Goal: Task Accomplishment & Management: Manage account settings

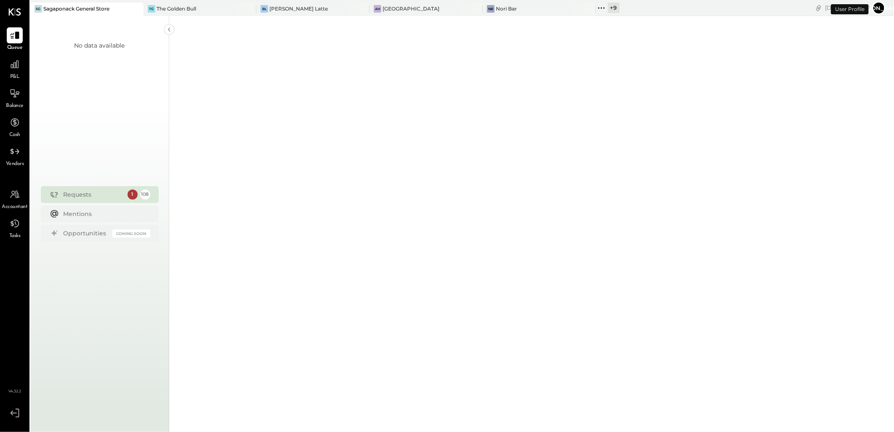
click at [98, 13] on div "SG Sagaponack General Store" at bounding box center [86, 9] width 113 height 13
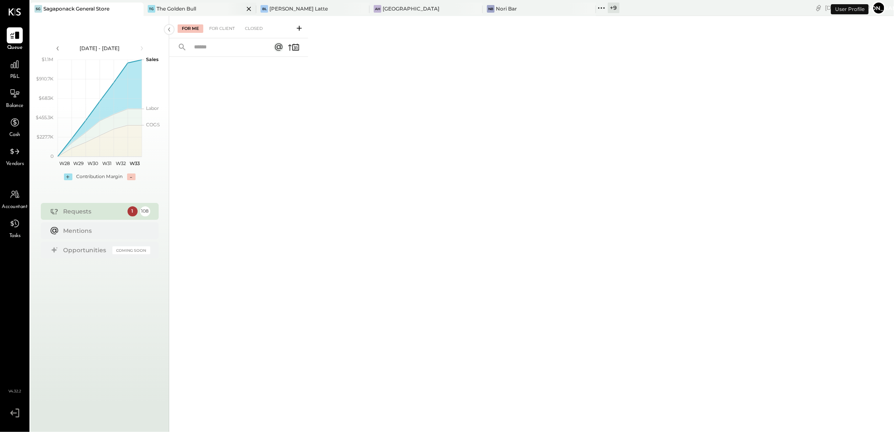
click at [244, 8] on icon at bounding box center [249, 9] width 11 height 10
click at [252, 8] on icon at bounding box center [250, 9] width 11 height 10
click at [138, 8] on icon at bounding box center [136, 9] width 4 height 4
click at [253, 7] on icon at bounding box center [250, 9] width 11 height 10
click at [19, 199] on icon at bounding box center [14, 194] width 11 height 11
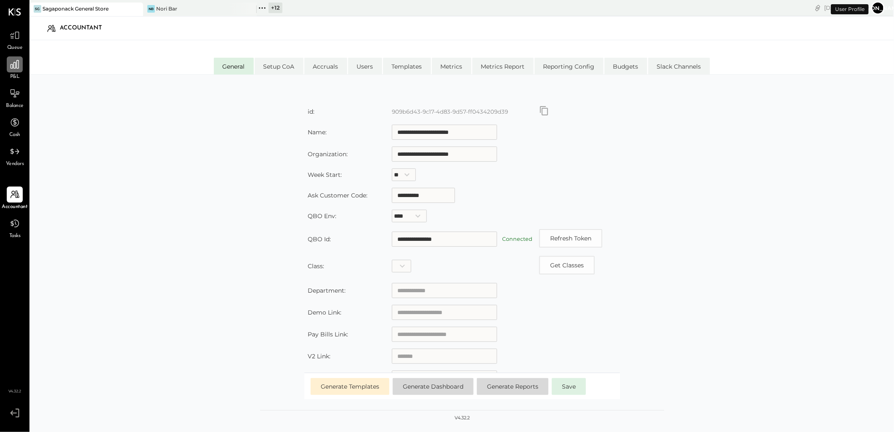
click at [7, 64] on div at bounding box center [15, 64] width 16 height 16
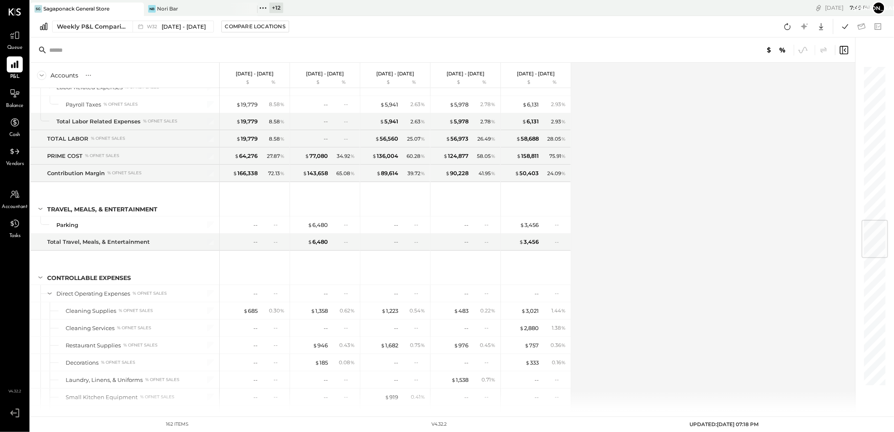
scroll to position [1309, 0]
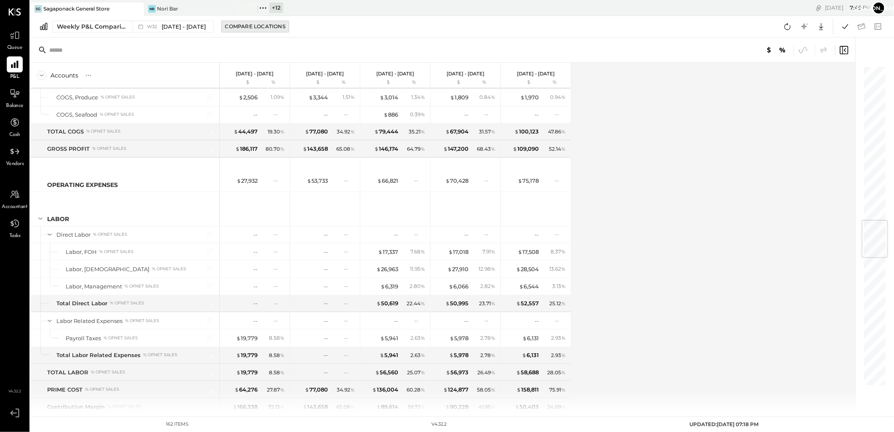
click at [250, 24] on div "Compare Locations" at bounding box center [255, 26] width 60 height 7
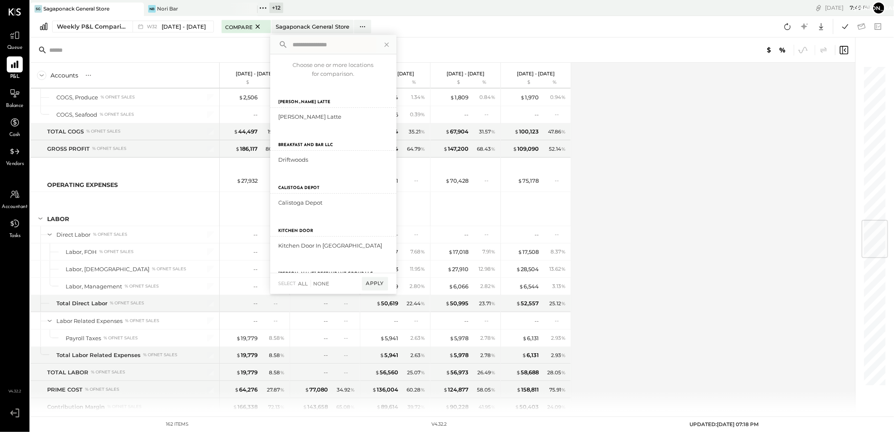
click at [707, 205] on div "Accounts S % GL Aug 4 - 10, 2025 $ % Jul 28 - Aug 3, 2025 $ % Jul 21 - 27, 2025…" at bounding box center [443, 237] width 826 height 348
click at [111, 76] on div "Accounts S % GL" at bounding box center [124, 75] width 189 height 25
click at [102, 24] on div "Weekly P&L Comparison" at bounding box center [92, 26] width 71 height 8
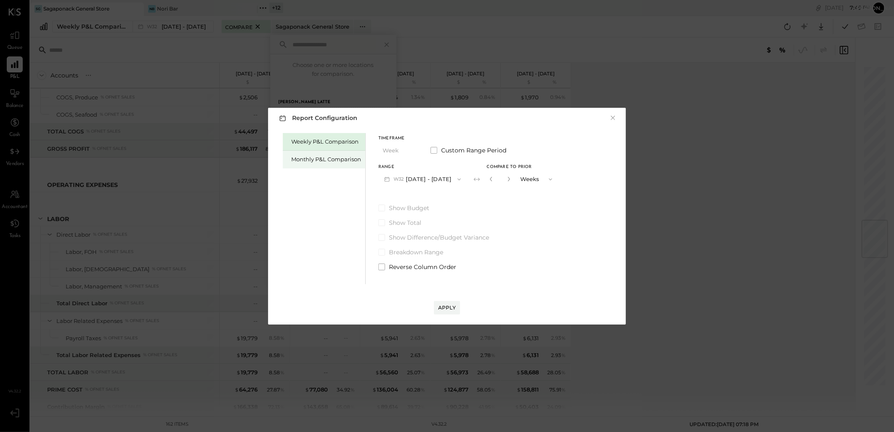
click at [306, 160] on div "Monthly P&L Comparison" at bounding box center [326, 159] width 70 height 8
click at [489, 179] on div "Compare" at bounding box center [490, 178] width 27 height 7
click at [445, 307] on div "Apply" at bounding box center [447, 307] width 18 height 7
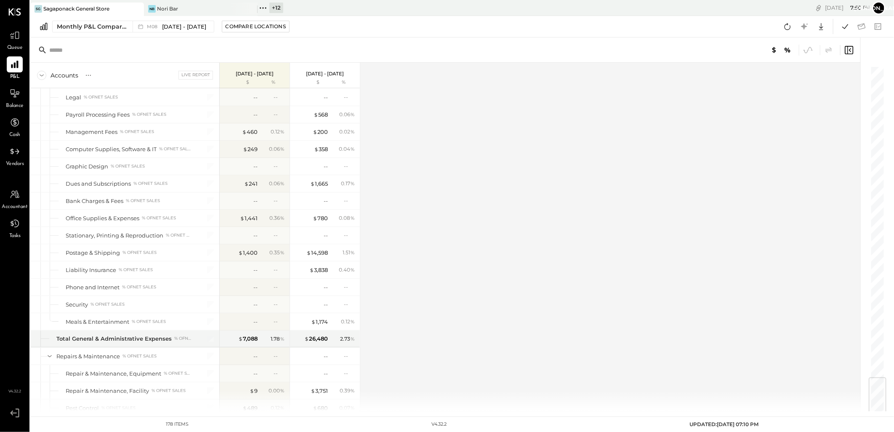
scroll to position [2634, 0]
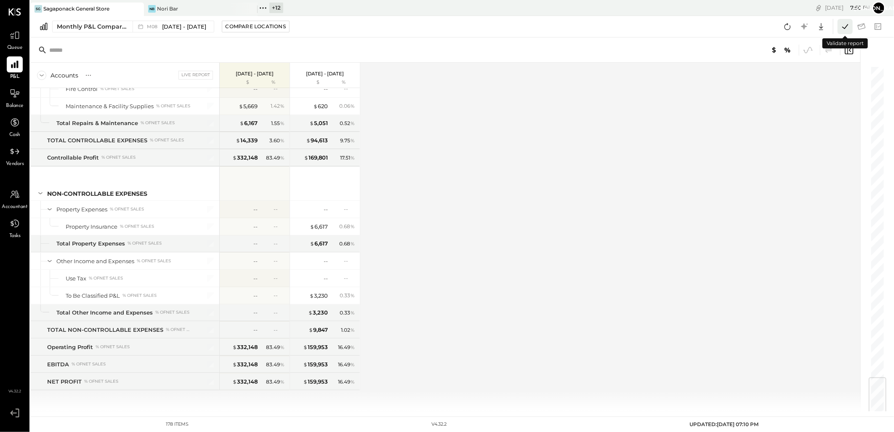
click at [847, 30] on icon at bounding box center [844, 26] width 11 height 11
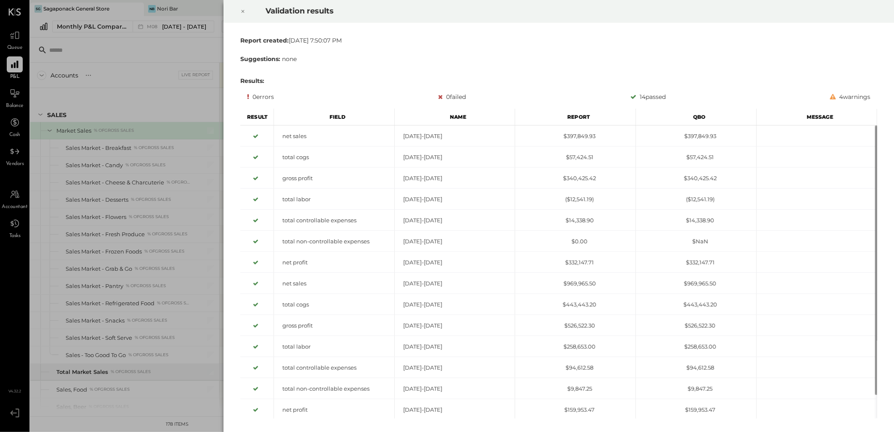
click at [241, 12] on icon at bounding box center [242, 11] width 5 height 10
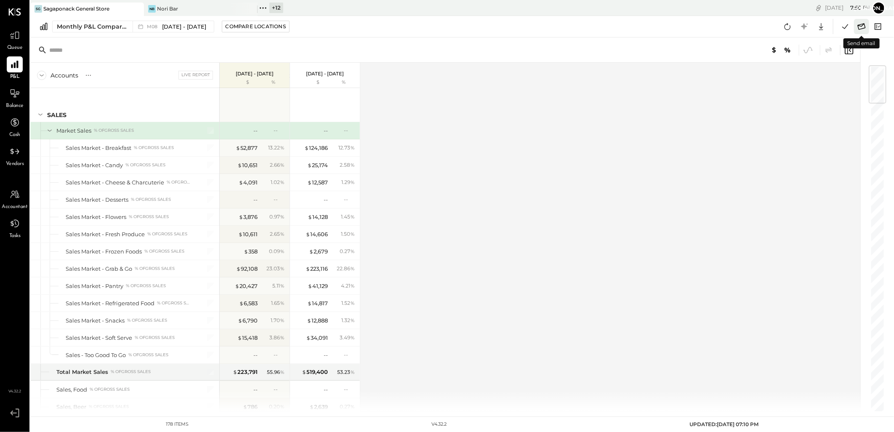
click at [861, 26] on icon at bounding box center [862, 26] width 8 height 6
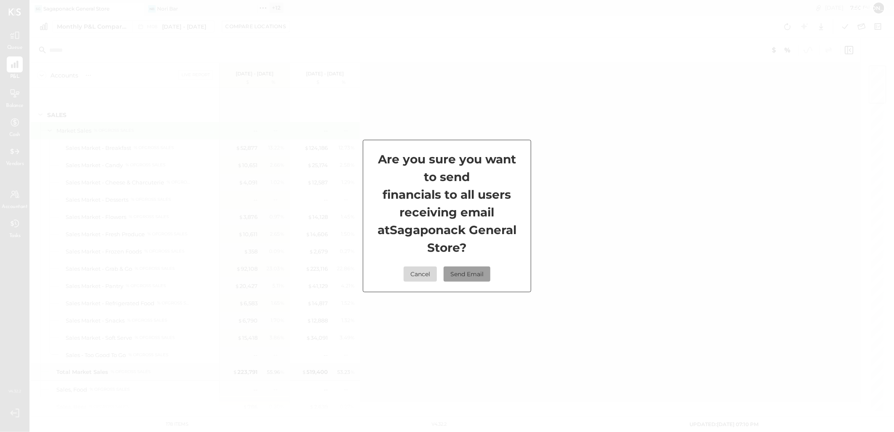
click at [470, 276] on button "Send Email" at bounding box center [467, 273] width 47 height 15
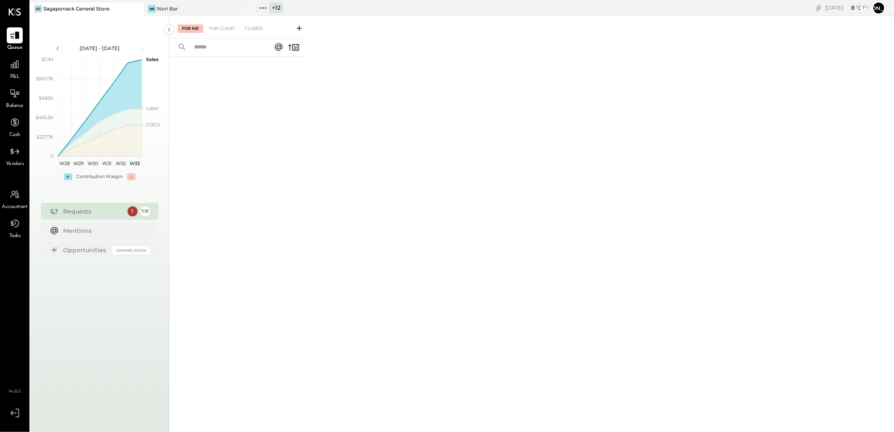
click at [275, 5] on div "+ 12" at bounding box center [276, 8] width 14 height 11
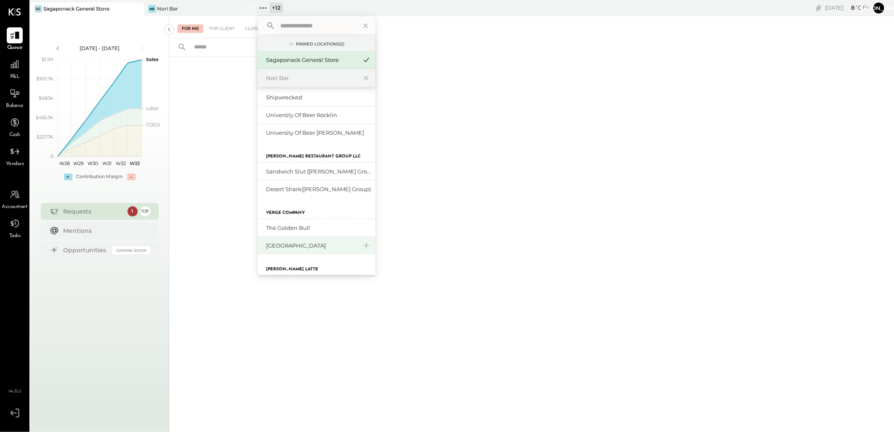
scroll to position [187, 0]
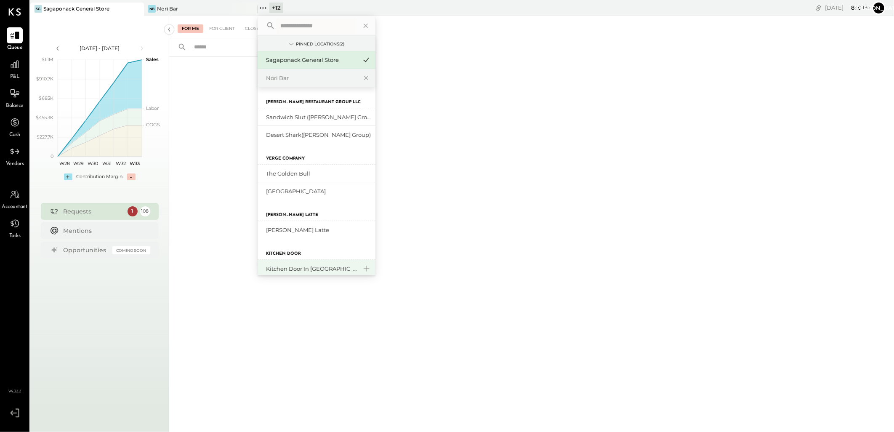
click at [303, 271] on div "Kitchen Door in [GEOGRAPHIC_DATA]" at bounding box center [311, 269] width 91 height 8
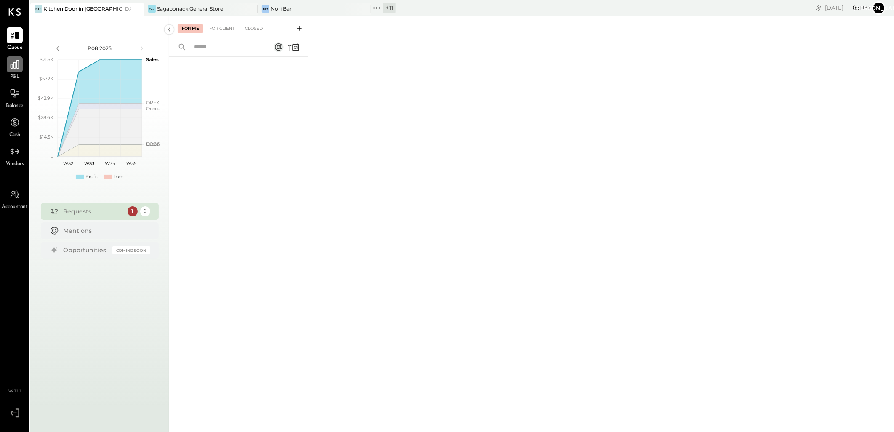
click at [15, 70] on div at bounding box center [15, 64] width 16 height 16
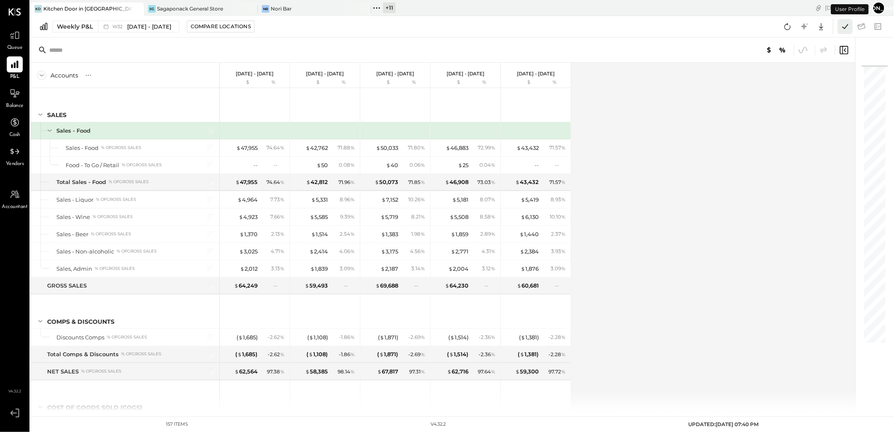
click at [844, 28] on icon at bounding box center [844, 26] width 11 height 11
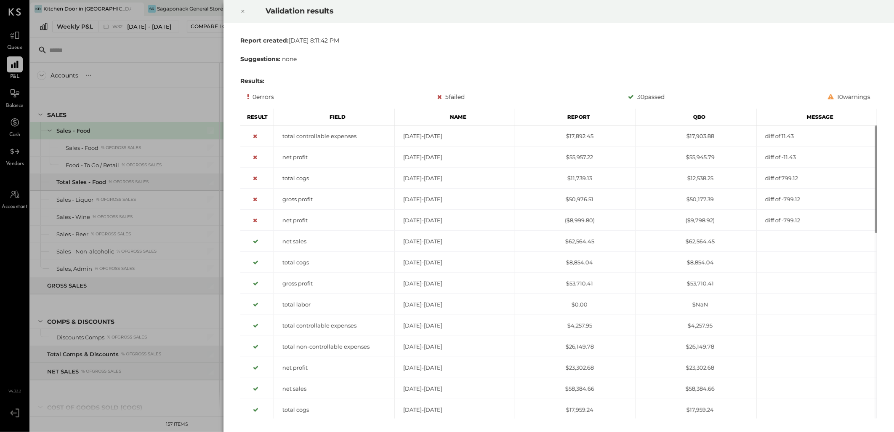
click at [242, 11] on icon at bounding box center [242, 11] width 5 height 10
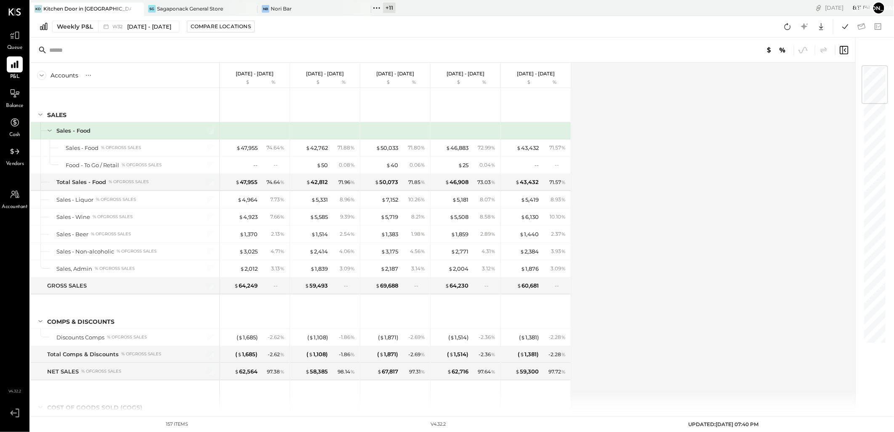
click at [393, 6] on div "+ 11" at bounding box center [389, 8] width 13 height 11
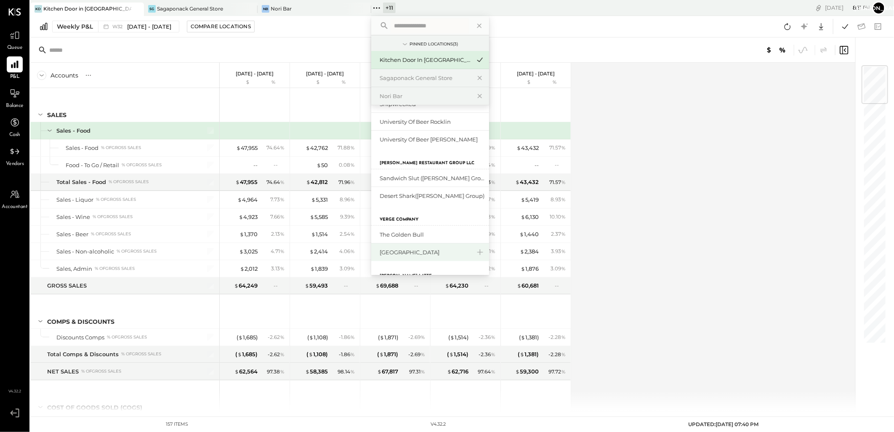
scroll to position [175, 0]
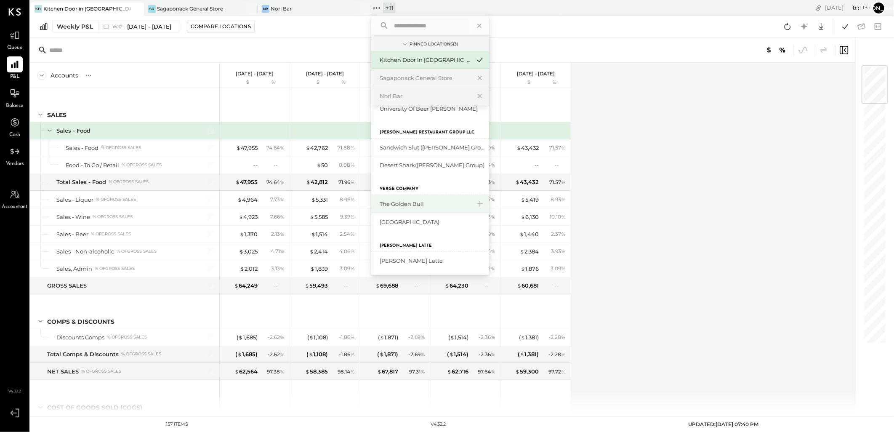
click at [430, 204] on div "The Golden Bull" at bounding box center [425, 204] width 91 height 8
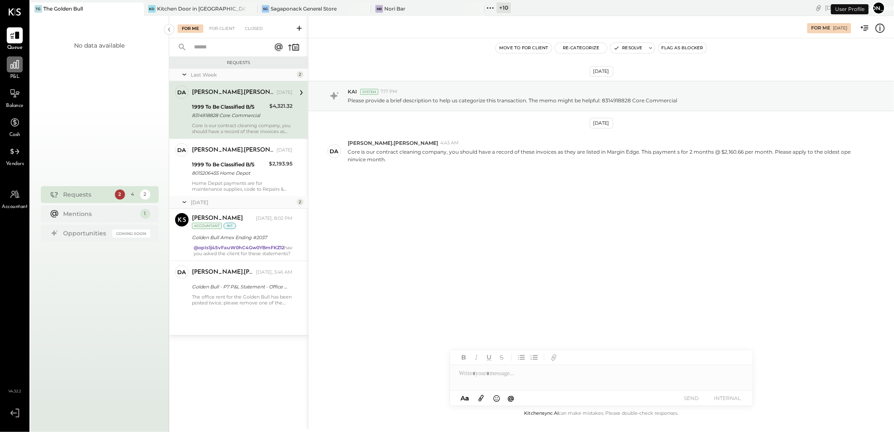
click at [14, 69] on icon at bounding box center [14, 64] width 11 height 11
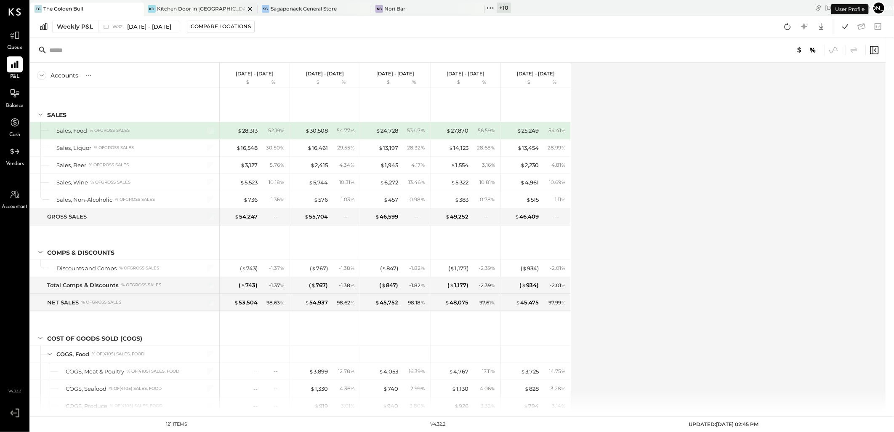
click at [194, 5] on div "Kitchen Door in [GEOGRAPHIC_DATA]" at bounding box center [201, 8] width 88 height 7
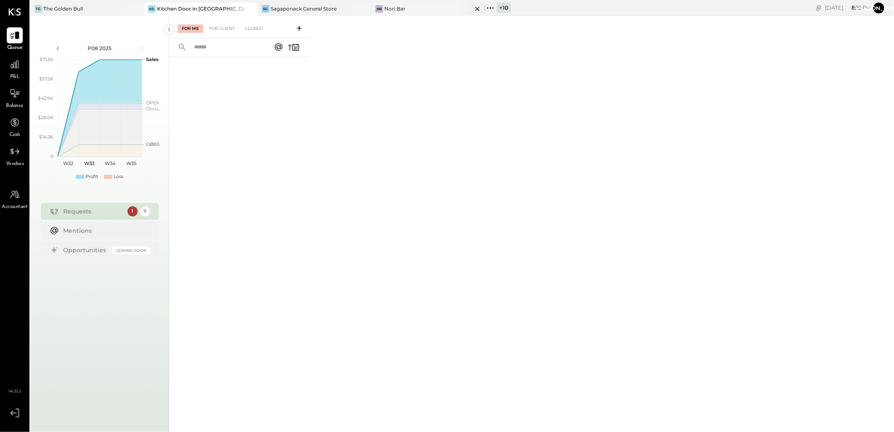
click at [139, 8] on icon at bounding box center [136, 9] width 11 height 10
drag, startPoint x: 251, startPoint y: 7, endPoint x: 263, endPoint y: 8, distance: 11.4
click at [138, 7] on icon at bounding box center [136, 9] width 4 height 4
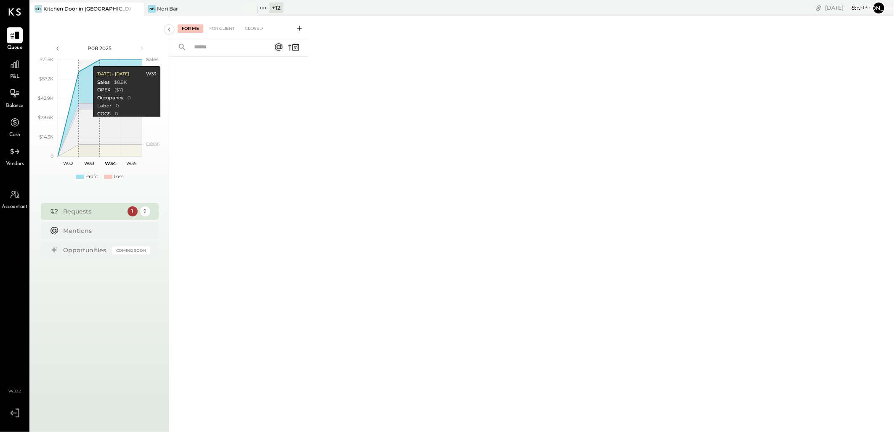
click at [80, 11] on div "Kitchen Door in [GEOGRAPHIC_DATA]" at bounding box center [87, 8] width 88 height 7
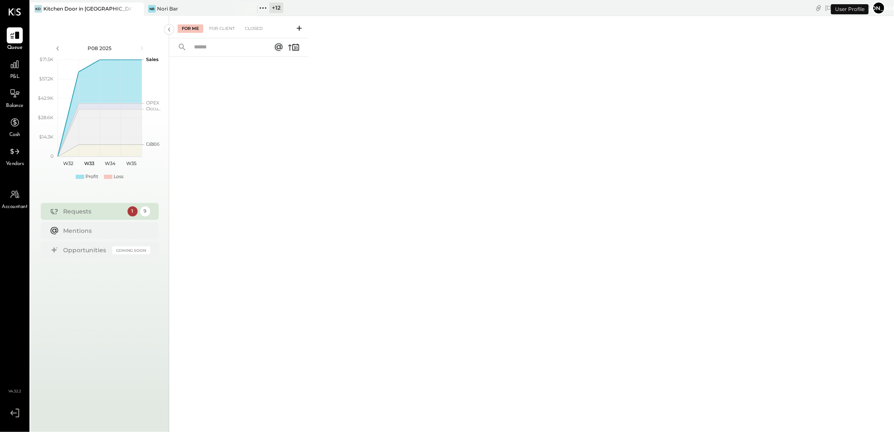
click at [298, 27] on icon at bounding box center [299, 28] width 8 height 8
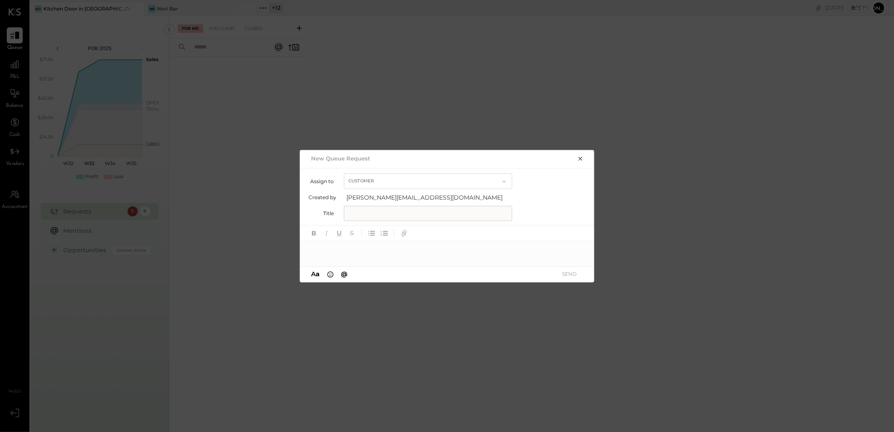
click at [377, 184] on button "Customer" at bounding box center [428, 181] width 168 height 16
click at [578, 158] on icon "button" at bounding box center [580, 158] width 7 height 7
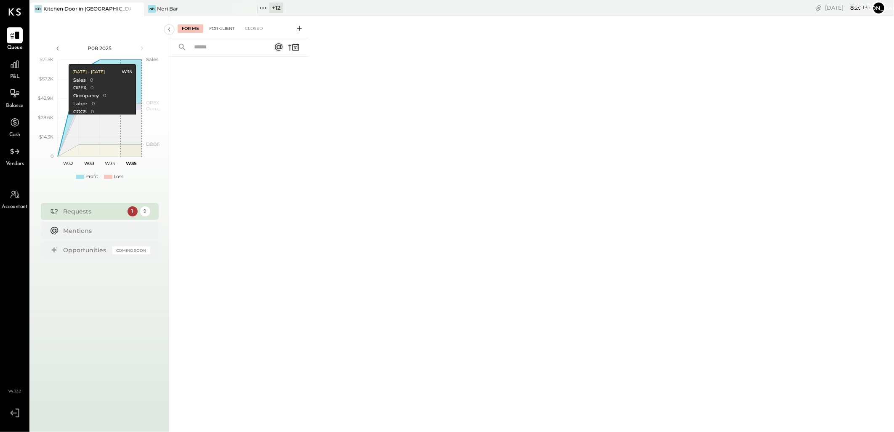
click at [215, 27] on div "For Client" at bounding box center [222, 28] width 34 height 8
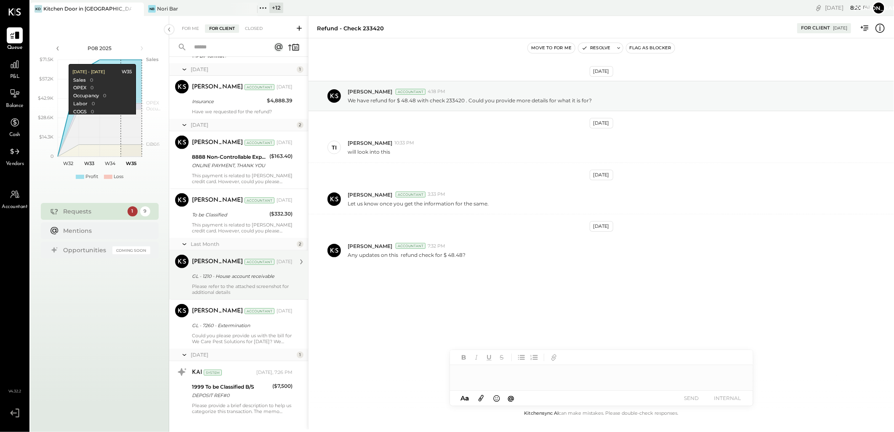
scroll to position [230, 0]
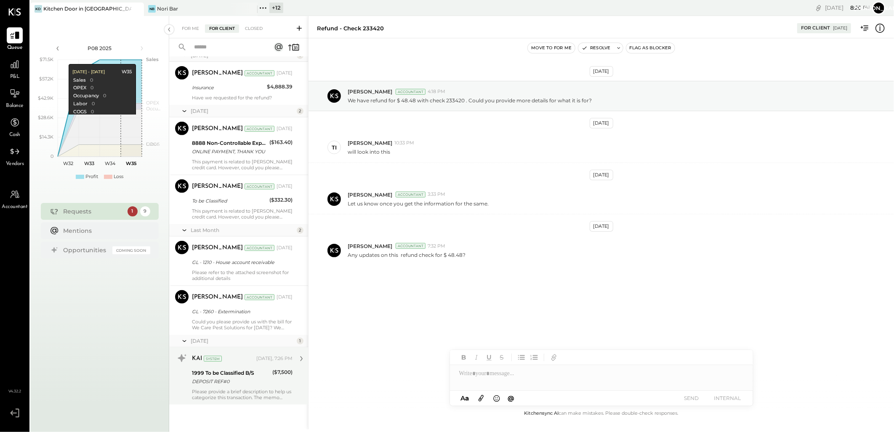
click at [242, 375] on div "1999 To be Classified B/S" at bounding box center [231, 373] width 78 height 8
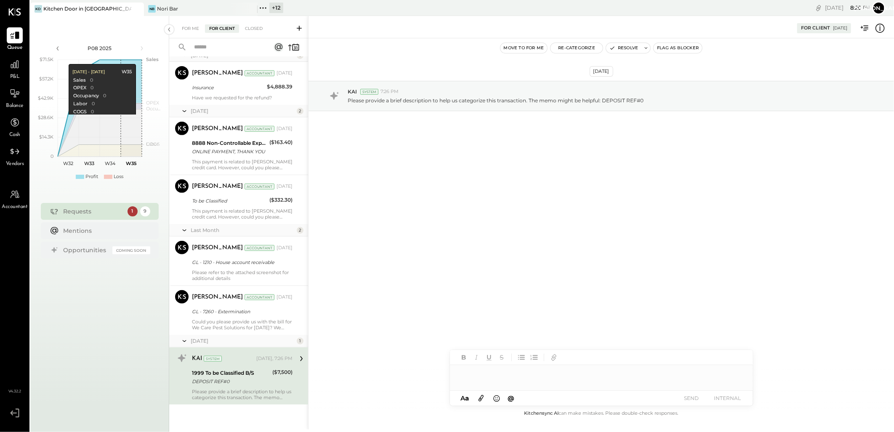
click at [497, 377] on div at bounding box center [601, 373] width 303 height 17
click at [494, 373] on div at bounding box center [601, 373] width 303 height 17
type input "***"
click at [515, 359] on span "[PERSON_NAME]" at bounding box center [531, 355] width 66 height 8
click at [509, 369] on div "****" at bounding box center [601, 373] width 303 height 17
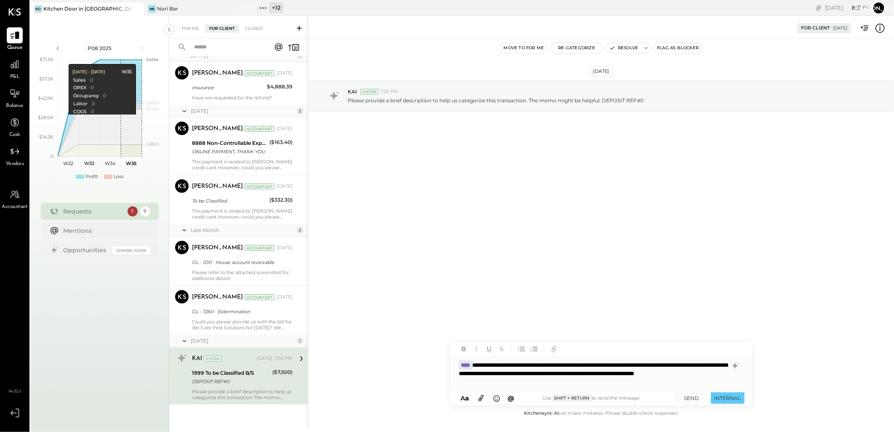
click at [479, 398] on icon at bounding box center [480, 398] width 9 height 10
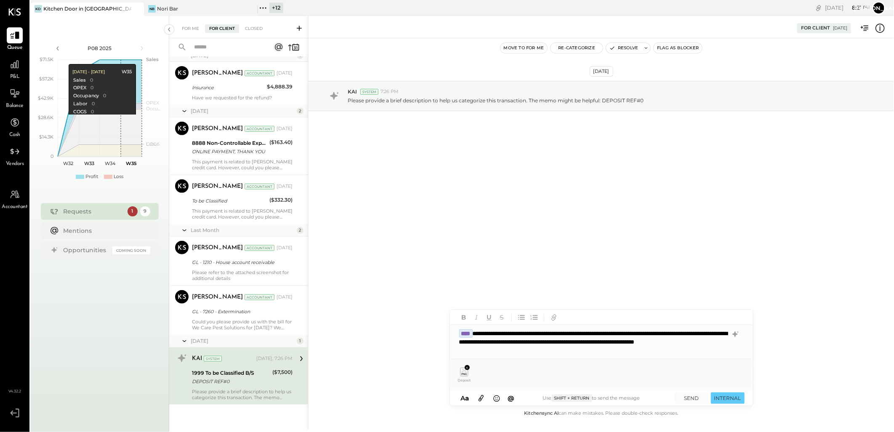
click at [575, 352] on div "**********" at bounding box center [601, 342] width 303 height 34
click at [694, 397] on button "SEND" at bounding box center [692, 397] width 34 height 11
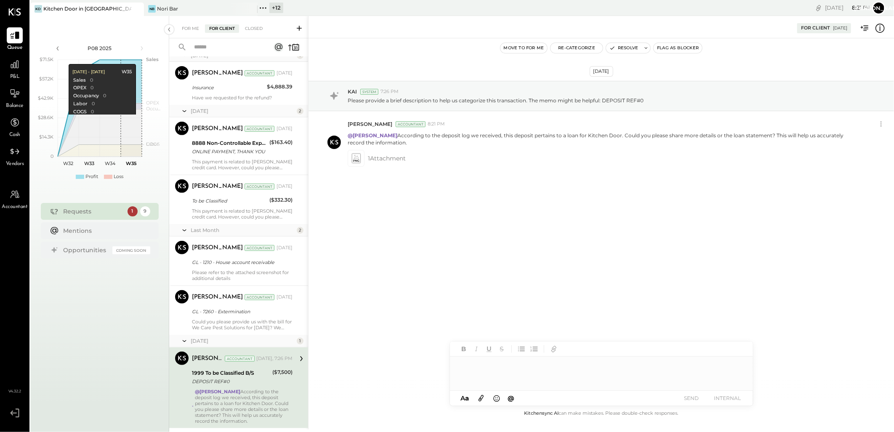
scroll to position [254, 0]
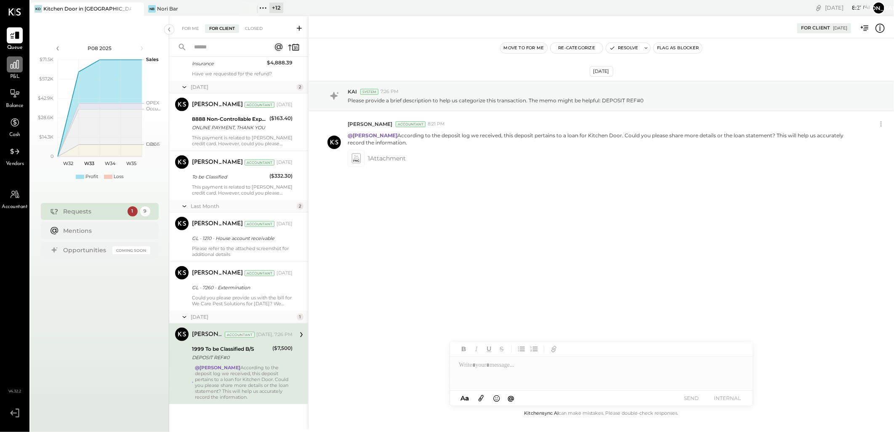
click at [19, 68] on icon at bounding box center [14, 64] width 11 height 11
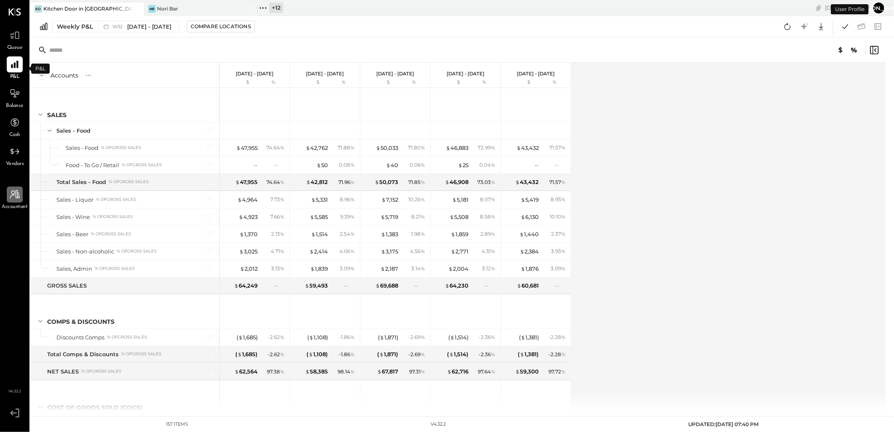
click at [9, 192] on icon at bounding box center [14, 194] width 11 height 11
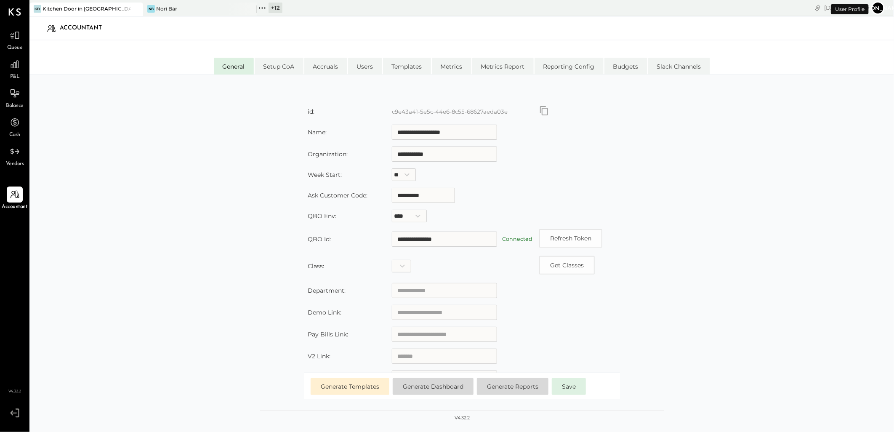
type input "**********"
click at [370, 69] on li "Users" at bounding box center [365, 66] width 34 height 17
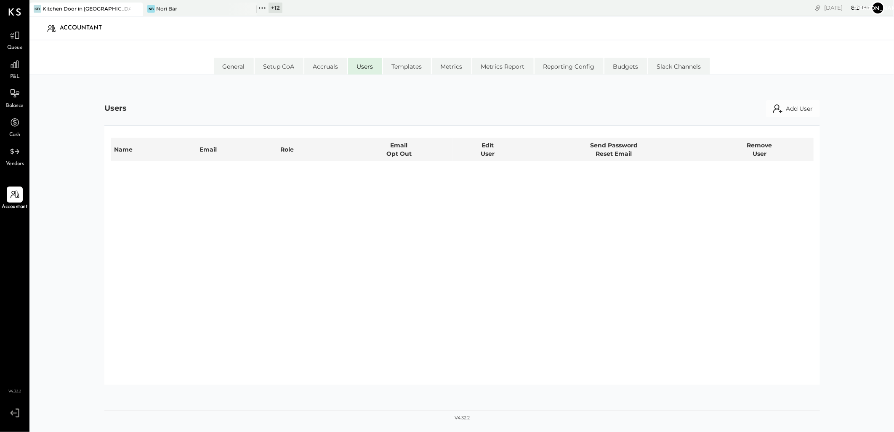
select select "**********"
select select "*****"
select select "**********"
select select "*****"
select select "**********"
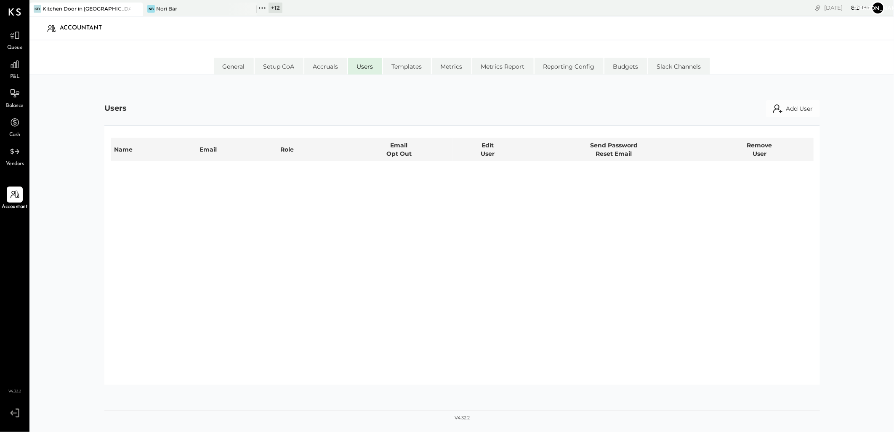
select select "**********"
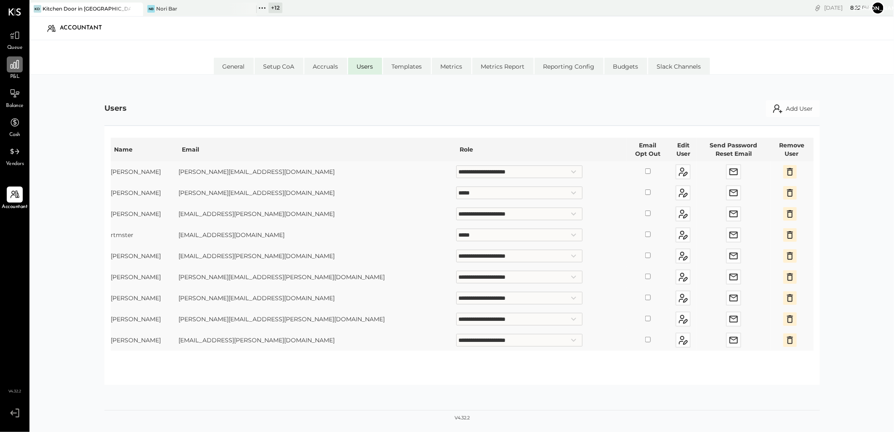
click at [11, 71] on div at bounding box center [15, 64] width 16 height 16
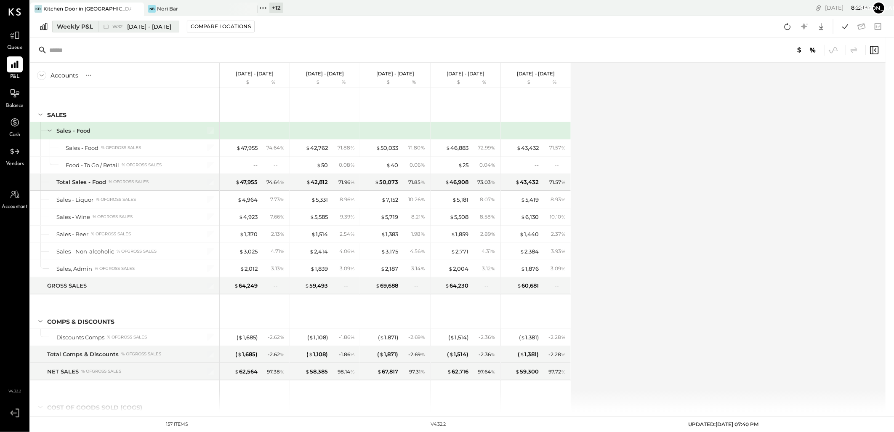
click at [72, 24] on div "Weekly P&L" at bounding box center [75, 26] width 36 height 8
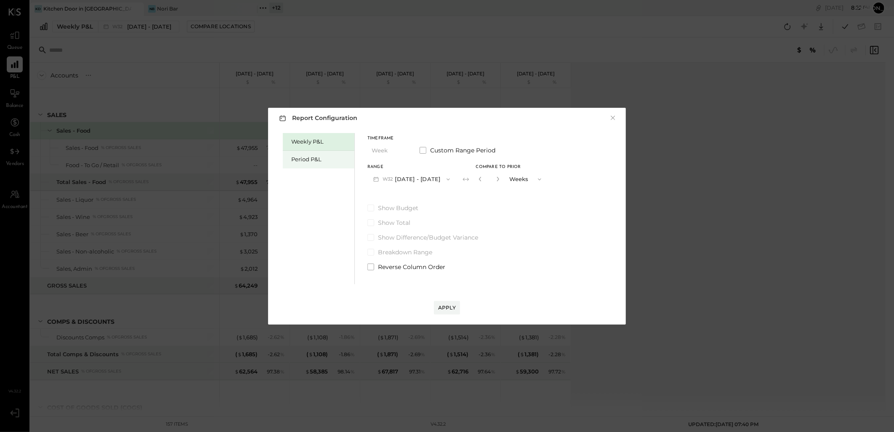
click at [309, 159] on div "Period P&L" at bounding box center [320, 159] width 59 height 8
click at [442, 308] on div "Apply" at bounding box center [447, 307] width 18 height 7
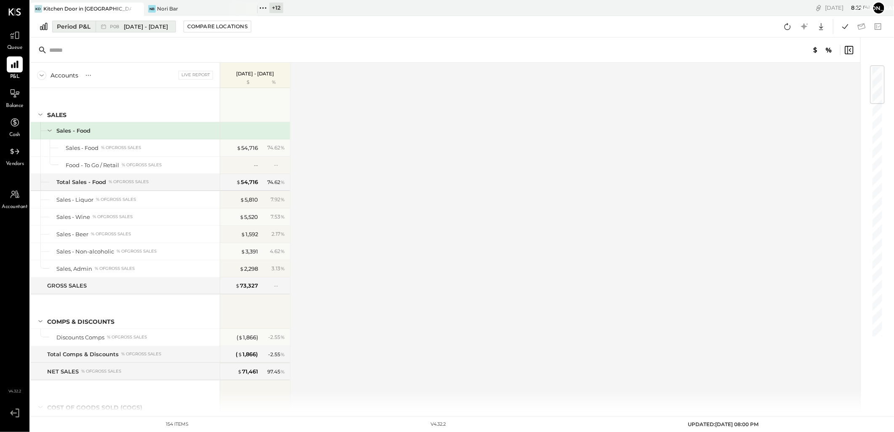
click at [74, 27] on div "Period P&L" at bounding box center [74, 26] width 34 height 8
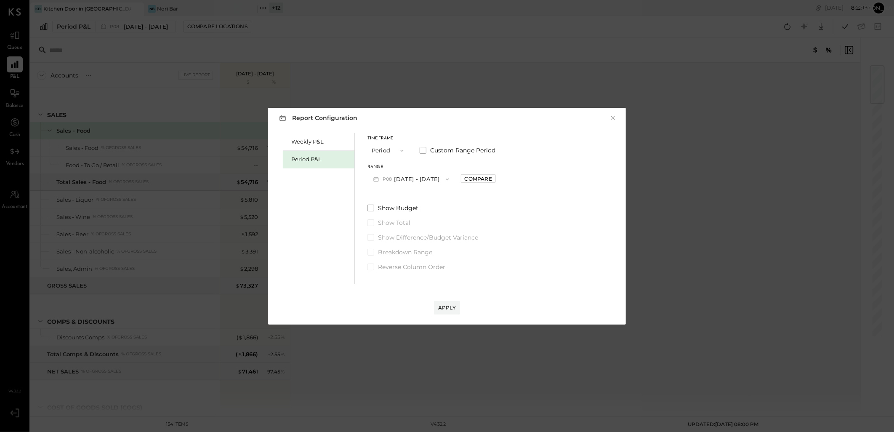
click at [379, 182] on icon "button" at bounding box center [376, 179] width 9 height 9
click at [433, 150] on span "Custom Range Period" at bounding box center [462, 150] width 65 height 8
click at [401, 147] on icon "button" at bounding box center [401, 150] width 7 height 7
click at [459, 201] on div "Timeframe Period Period Quarter YTD Year Custom Range Period Start Date [DATE] …" at bounding box center [432, 202] width 130 height 138
click at [413, 178] on icon "button" at bounding box center [409, 179] width 7 height 7
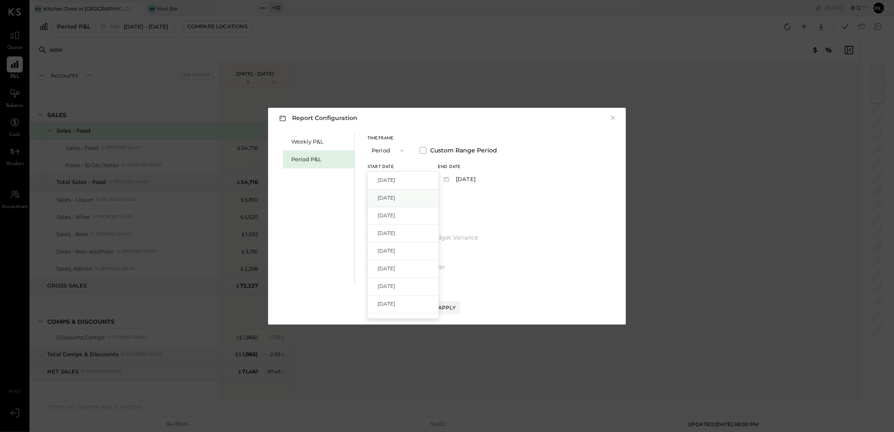
click at [395, 194] on span "[DATE]" at bounding box center [386, 197] width 18 height 7
click at [443, 309] on div "Apply" at bounding box center [447, 307] width 18 height 7
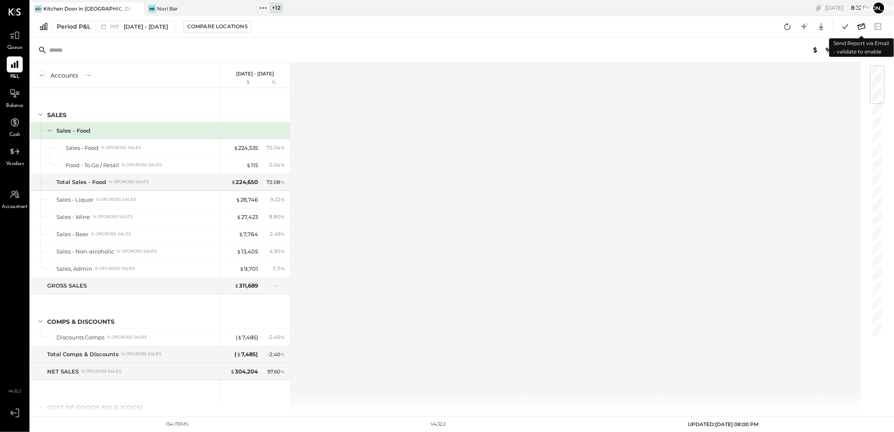
click at [863, 24] on icon at bounding box center [862, 26] width 8 height 6
click at [863, 27] on icon at bounding box center [861, 26] width 11 height 11
click at [861, 26] on icon at bounding box center [862, 26] width 8 height 6
click at [842, 26] on icon at bounding box center [844, 26] width 11 height 11
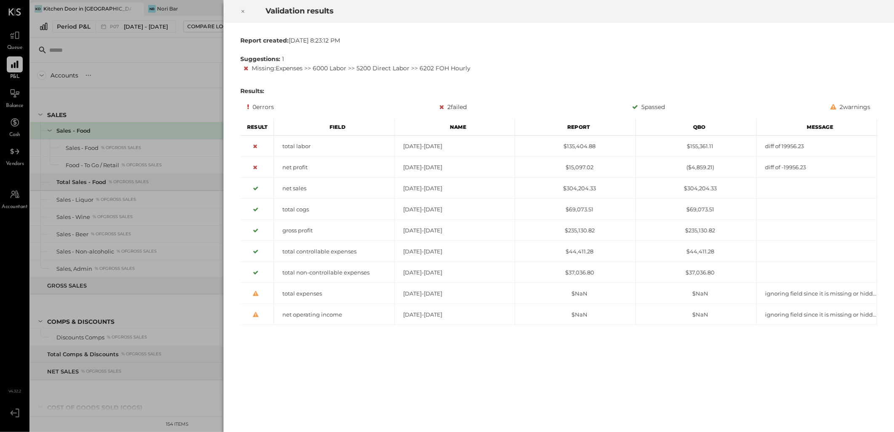
click at [241, 10] on icon at bounding box center [242, 11] width 5 height 10
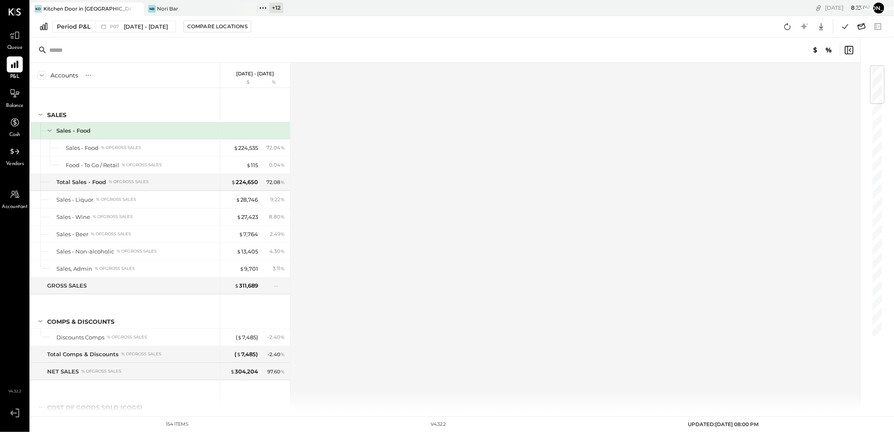
click at [857, 24] on icon at bounding box center [861, 26] width 11 height 11
click at [862, 26] on icon at bounding box center [861, 26] width 11 height 11
click at [846, 24] on icon at bounding box center [844, 26] width 11 height 11
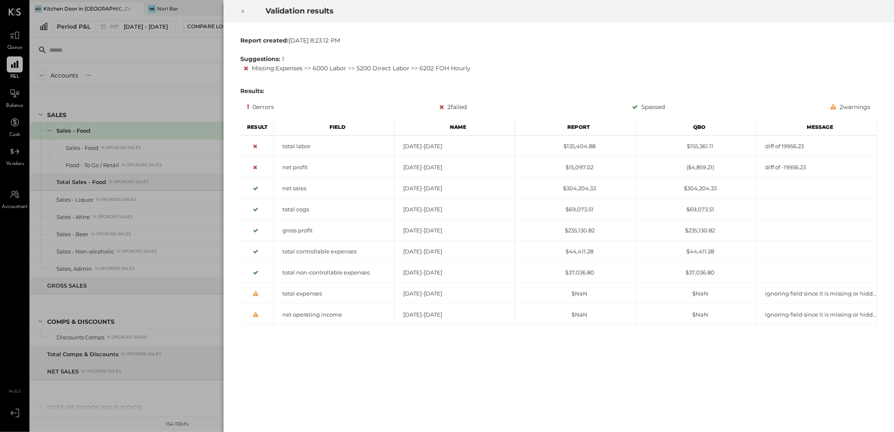
click at [241, 12] on icon at bounding box center [242, 11] width 5 height 10
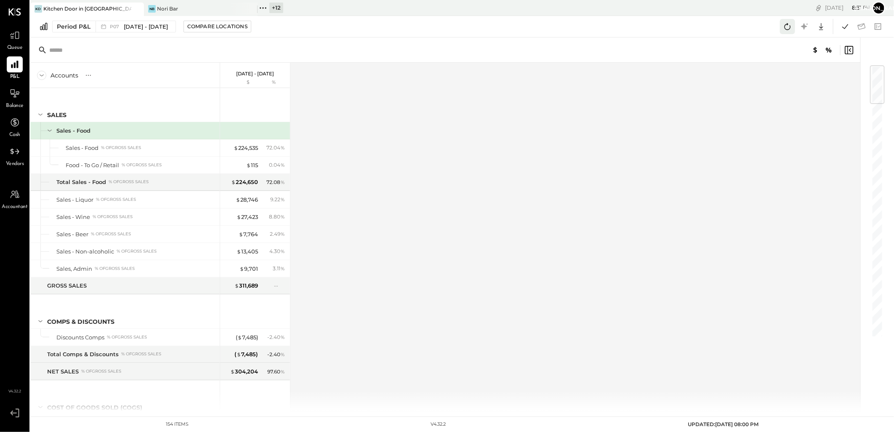
click at [785, 24] on icon at bounding box center [787, 26] width 11 height 11
click at [846, 24] on icon at bounding box center [844, 26] width 11 height 11
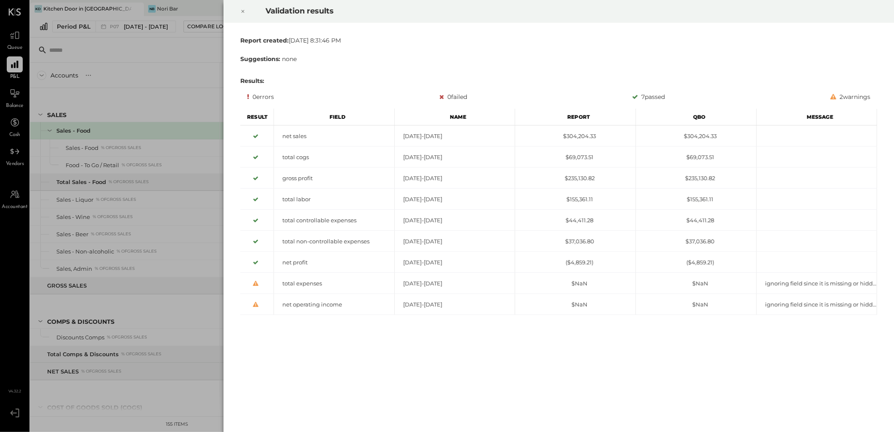
click at [240, 10] on icon at bounding box center [242, 11] width 5 height 10
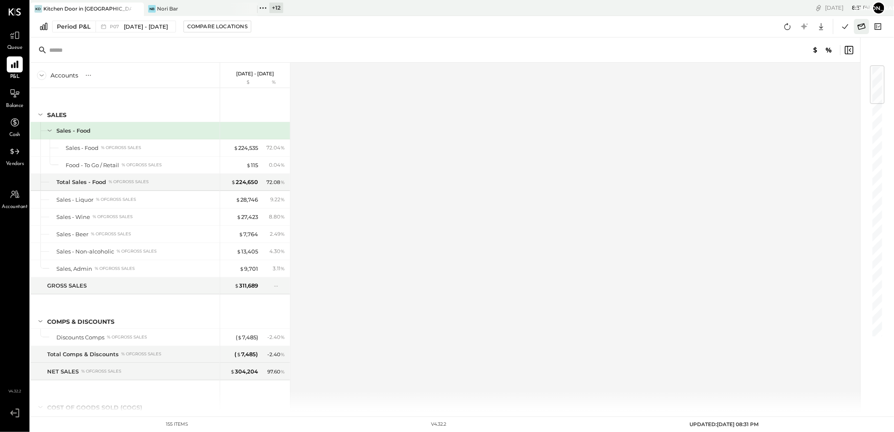
click at [863, 27] on icon at bounding box center [861, 26] width 11 height 11
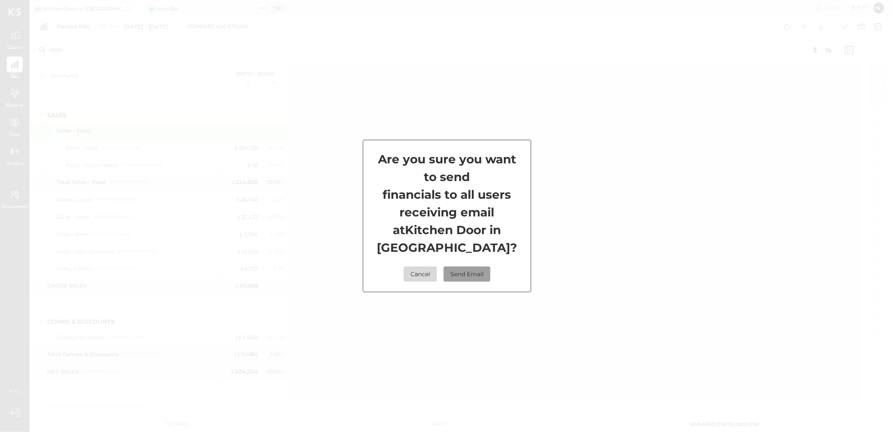
click at [466, 266] on button "Send Email" at bounding box center [467, 273] width 47 height 15
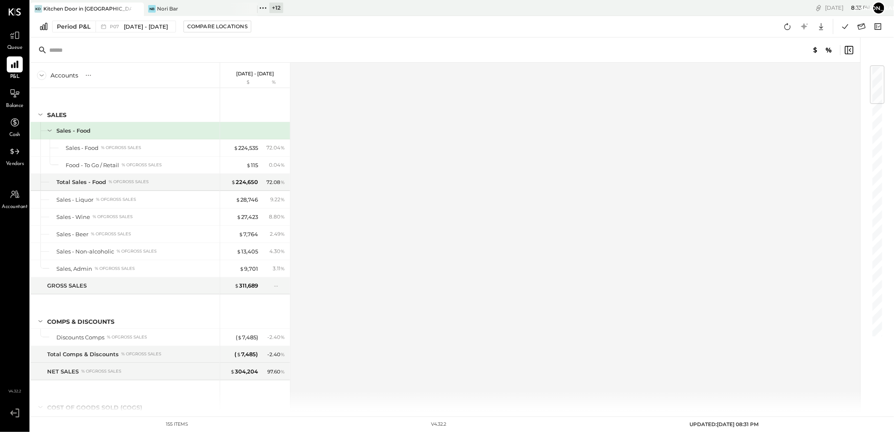
click at [276, 9] on div "+ 12" at bounding box center [276, 8] width 14 height 11
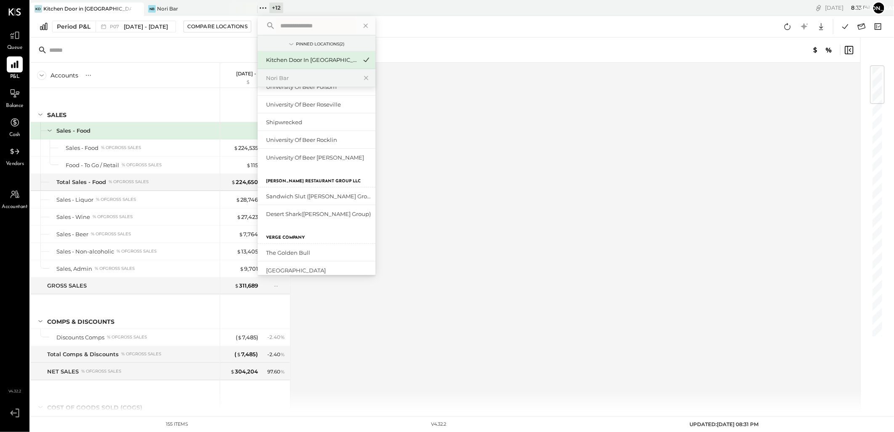
scroll to position [140, 0]
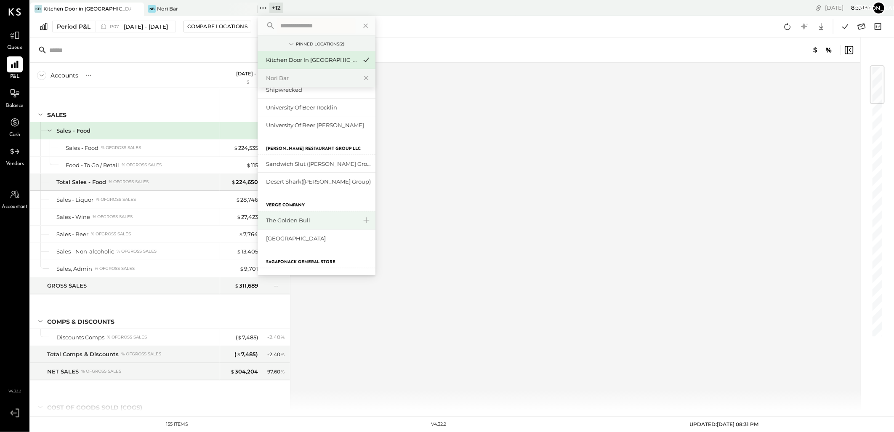
click at [305, 218] on div "The Golden Bull" at bounding box center [311, 220] width 91 height 8
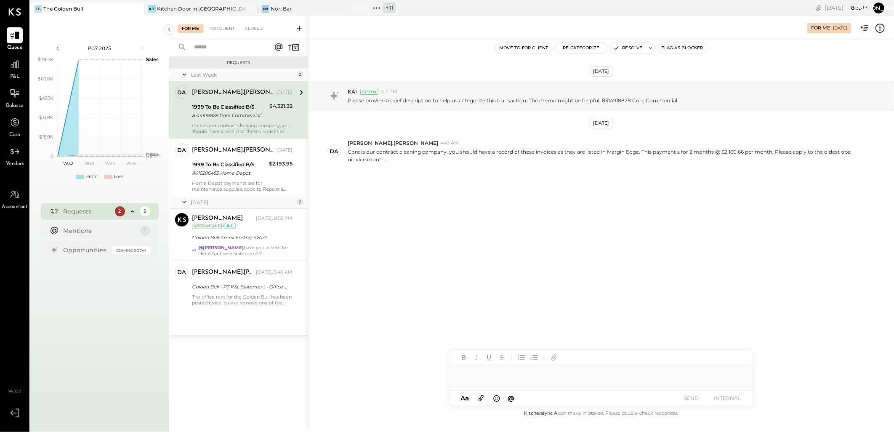
click at [64, 9] on div "The Golden Bull" at bounding box center [63, 8] width 40 height 7
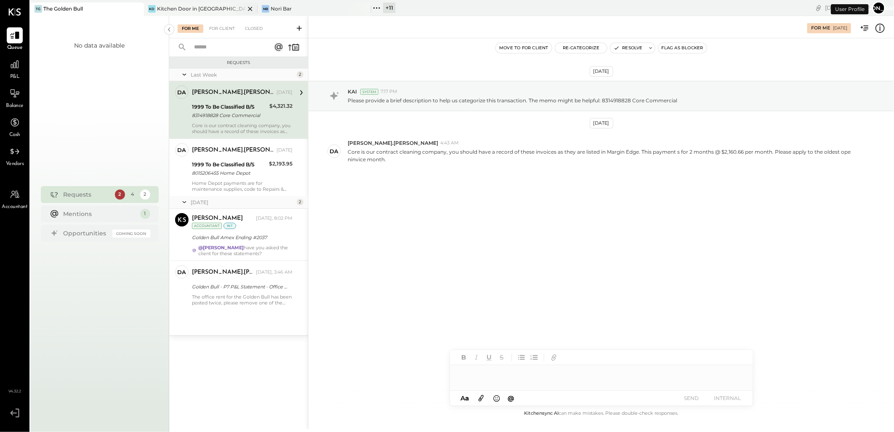
click at [247, 8] on icon at bounding box center [250, 9] width 11 height 10
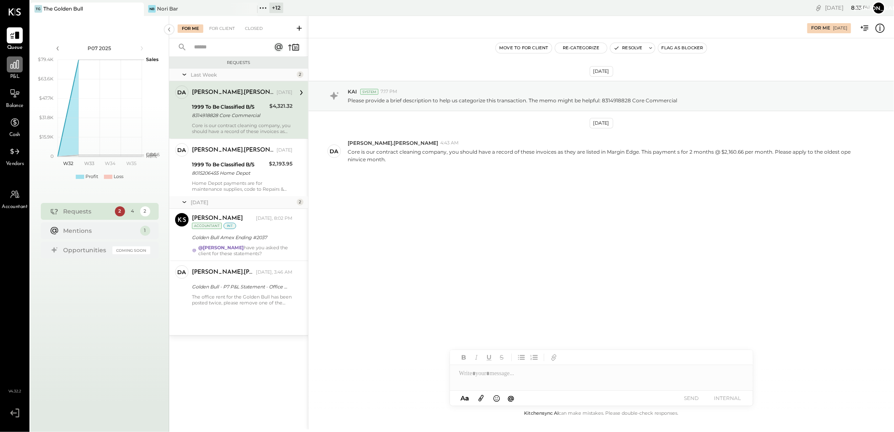
click at [7, 70] on div at bounding box center [15, 64] width 16 height 16
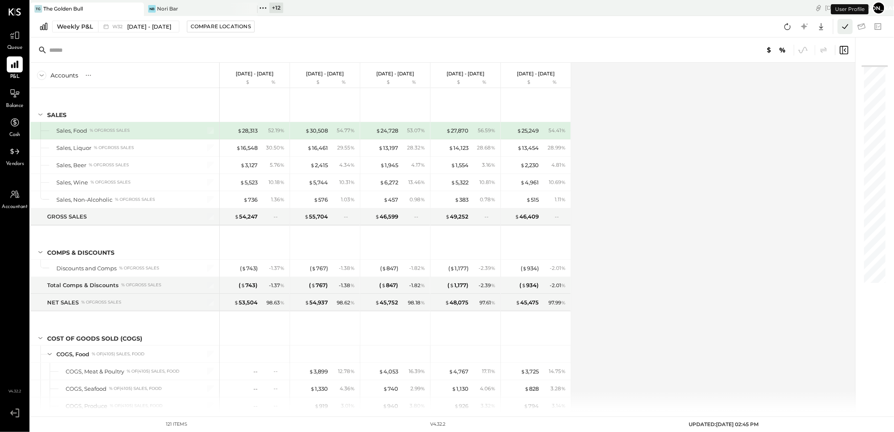
click at [843, 25] on icon at bounding box center [844, 26] width 11 height 11
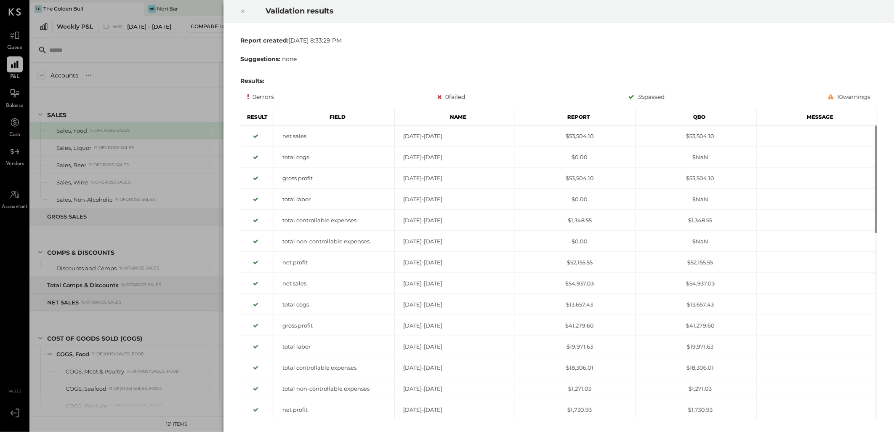
click at [240, 11] on icon at bounding box center [242, 11] width 5 height 10
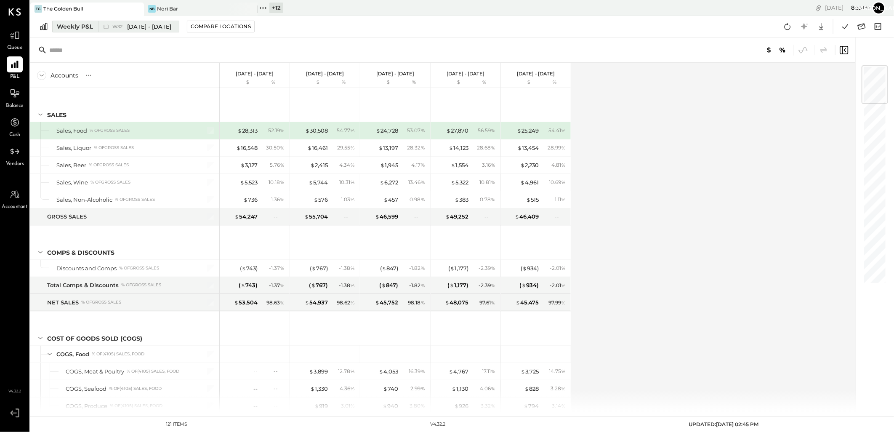
click at [95, 27] on button "Weekly P&L W32 [DATE] - [DATE]" at bounding box center [115, 27] width 127 height 12
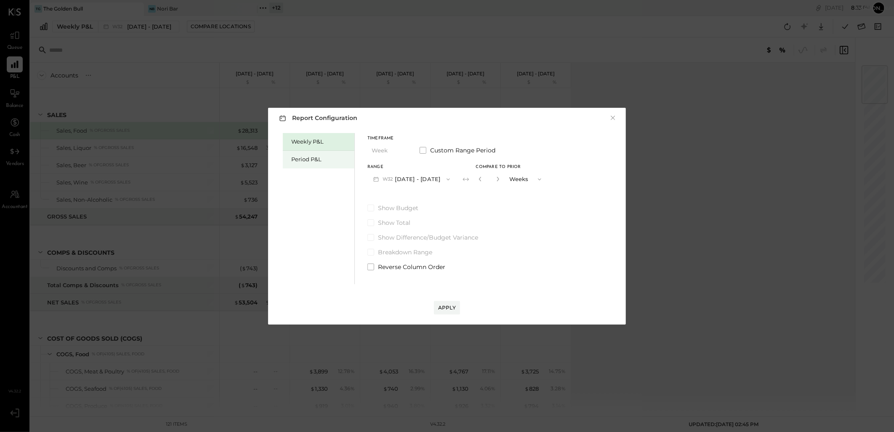
click at [321, 163] on div "Period P&L" at bounding box center [320, 159] width 59 height 8
click at [445, 180] on icon "button" at bounding box center [447, 179] width 7 height 7
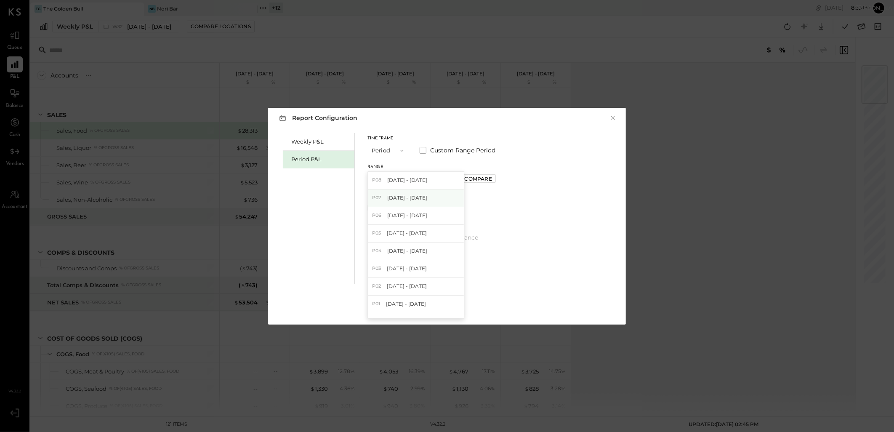
click at [414, 197] on span "[DATE] - [DATE]" at bounding box center [407, 197] width 40 height 7
click at [448, 307] on div "Apply" at bounding box center [447, 307] width 18 height 7
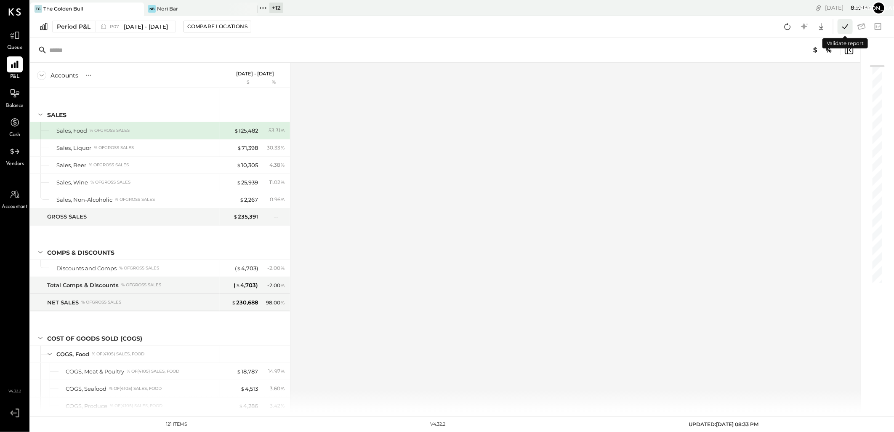
click at [846, 26] on icon at bounding box center [844, 26] width 11 height 11
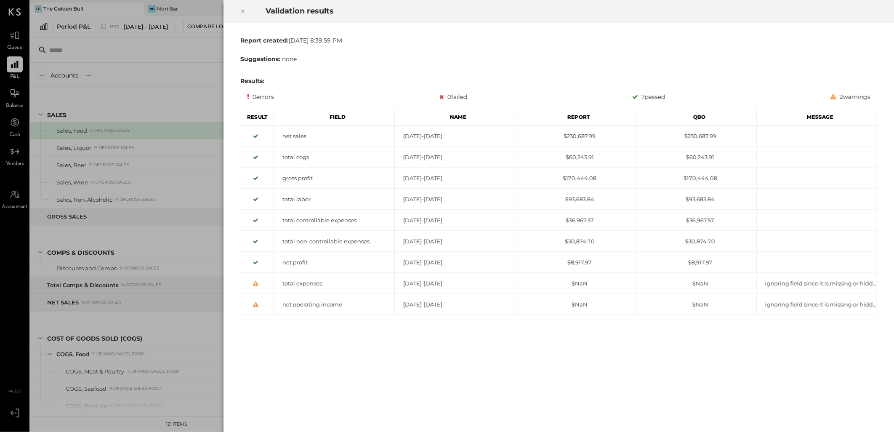
click at [439, 98] on icon at bounding box center [441, 97] width 5 height 6
click at [439, 96] on icon at bounding box center [441, 97] width 5 height 6
click at [245, 11] on icon at bounding box center [242, 11] width 5 height 10
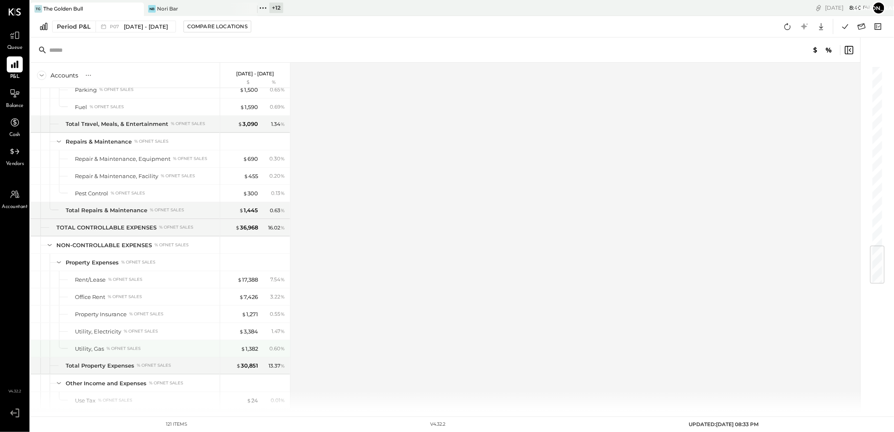
scroll to position [1512, 0]
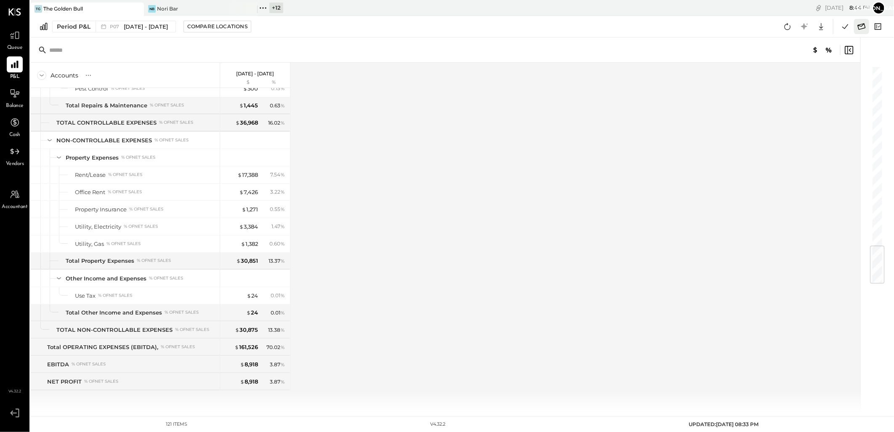
click at [863, 26] on icon at bounding box center [861, 26] width 11 height 11
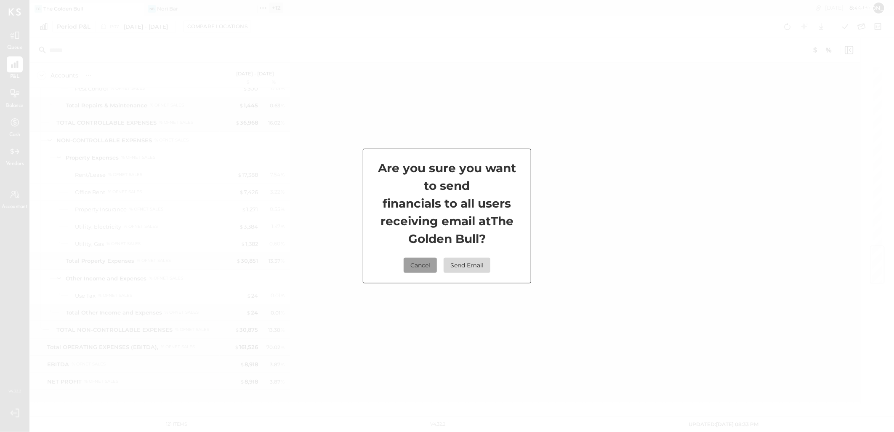
click at [422, 268] on button "Cancel" at bounding box center [420, 265] width 33 height 15
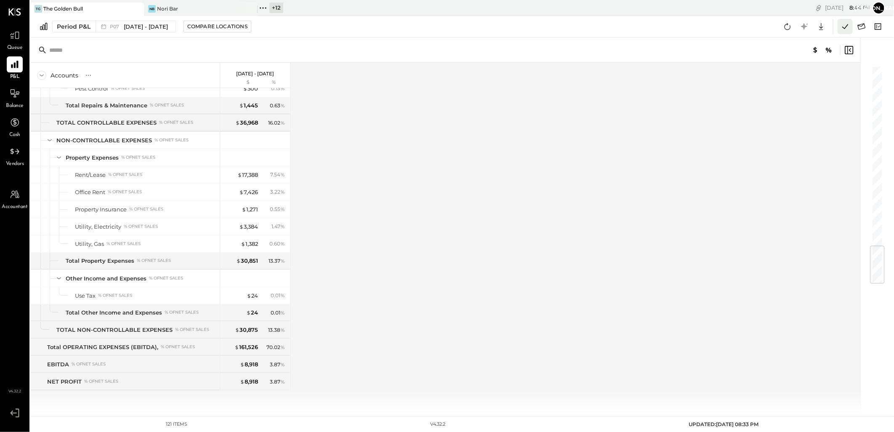
click at [842, 27] on icon at bounding box center [844, 26] width 11 height 11
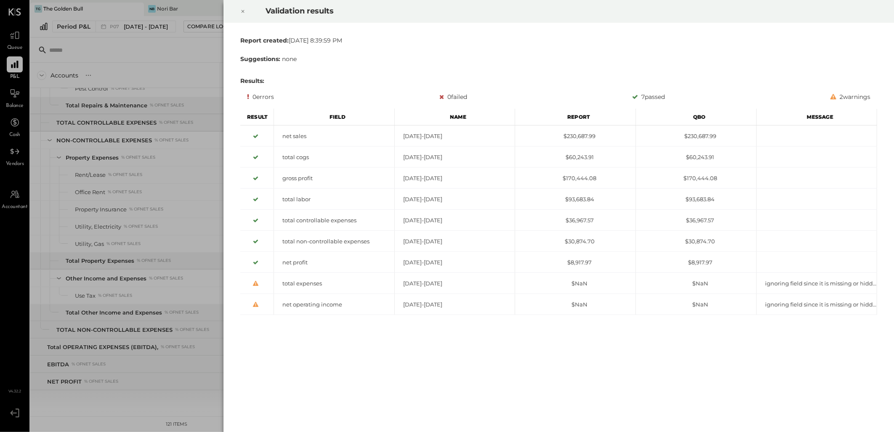
click at [245, 11] on div at bounding box center [243, 12] width 19 height 24
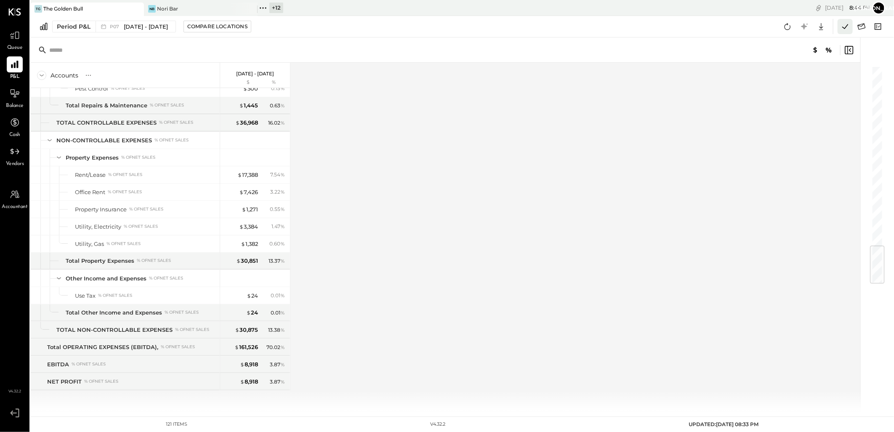
click at [846, 23] on icon at bounding box center [844, 26] width 11 height 11
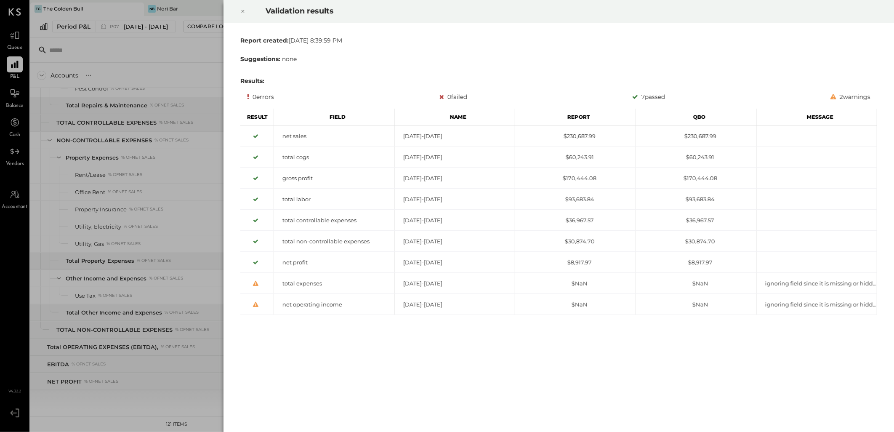
click at [243, 13] on icon at bounding box center [242, 11] width 5 height 10
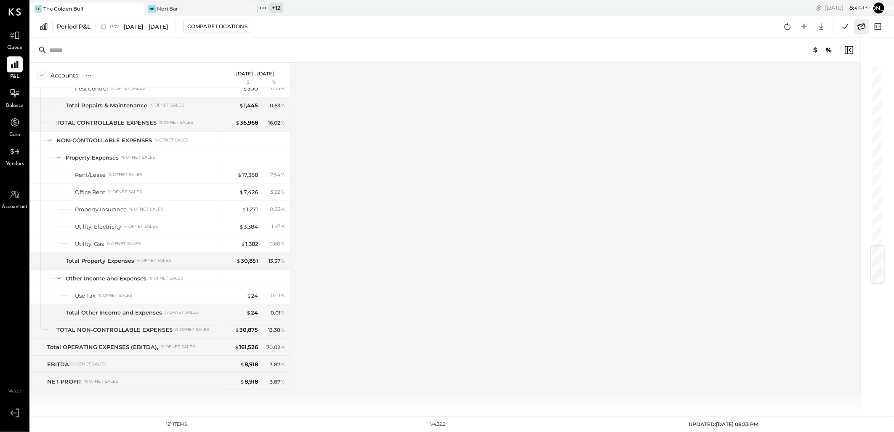
click at [860, 26] on icon at bounding box center [862, 26] width 8 height 6
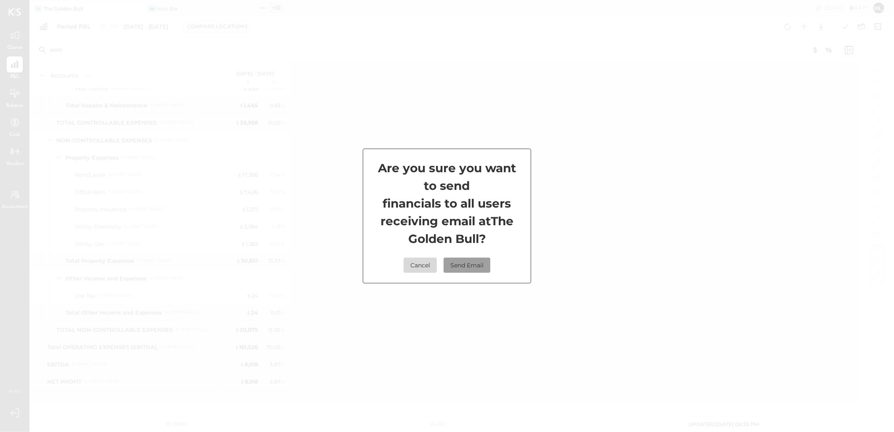
click at [478, 267] on button "Send Email" at bounding box center [467, 265] width 47 height 15
